Goal: Task Accomplishment & Management: Manage account settings

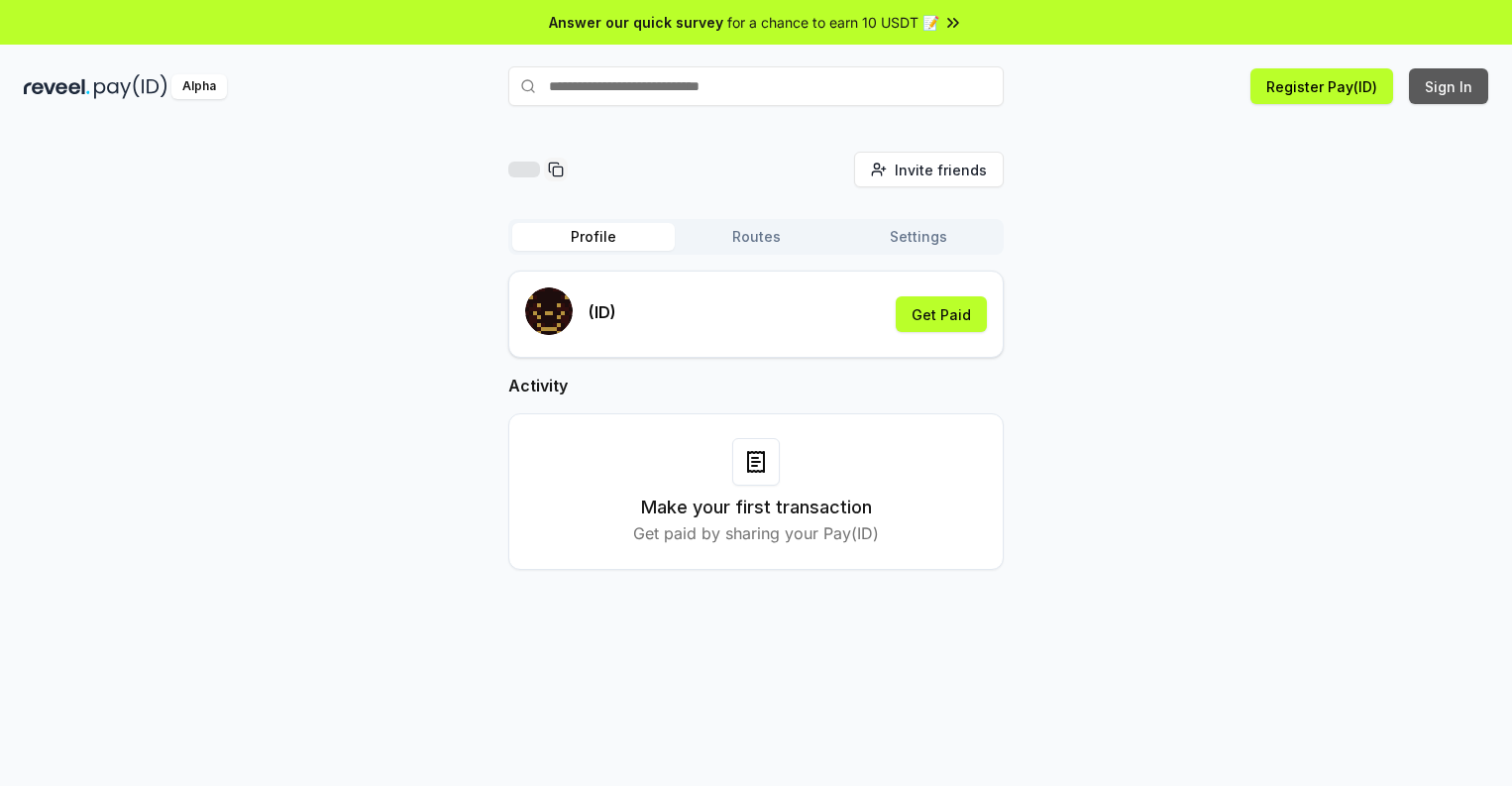
click at [1450, 86] on button "Sign In" at bounding box center [1449, 86] width 80 height 36
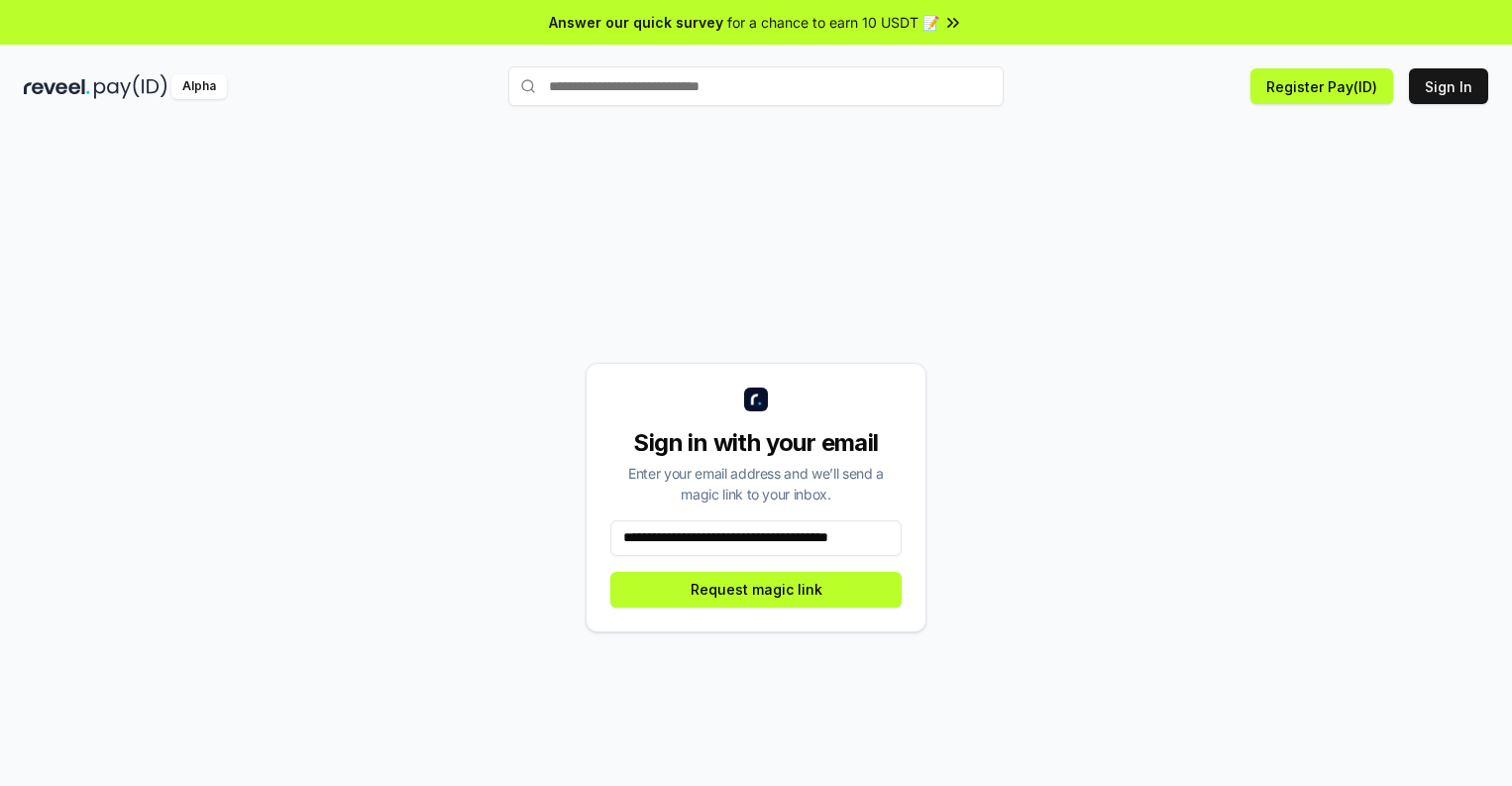
scroll to position [0, 15]
type input "**********"
click at [756, 588] on button "Request magic link" at bounding box center [756, 589] width 291 height 36
